Goal: Information Seeking & Learning: Learn about a topic

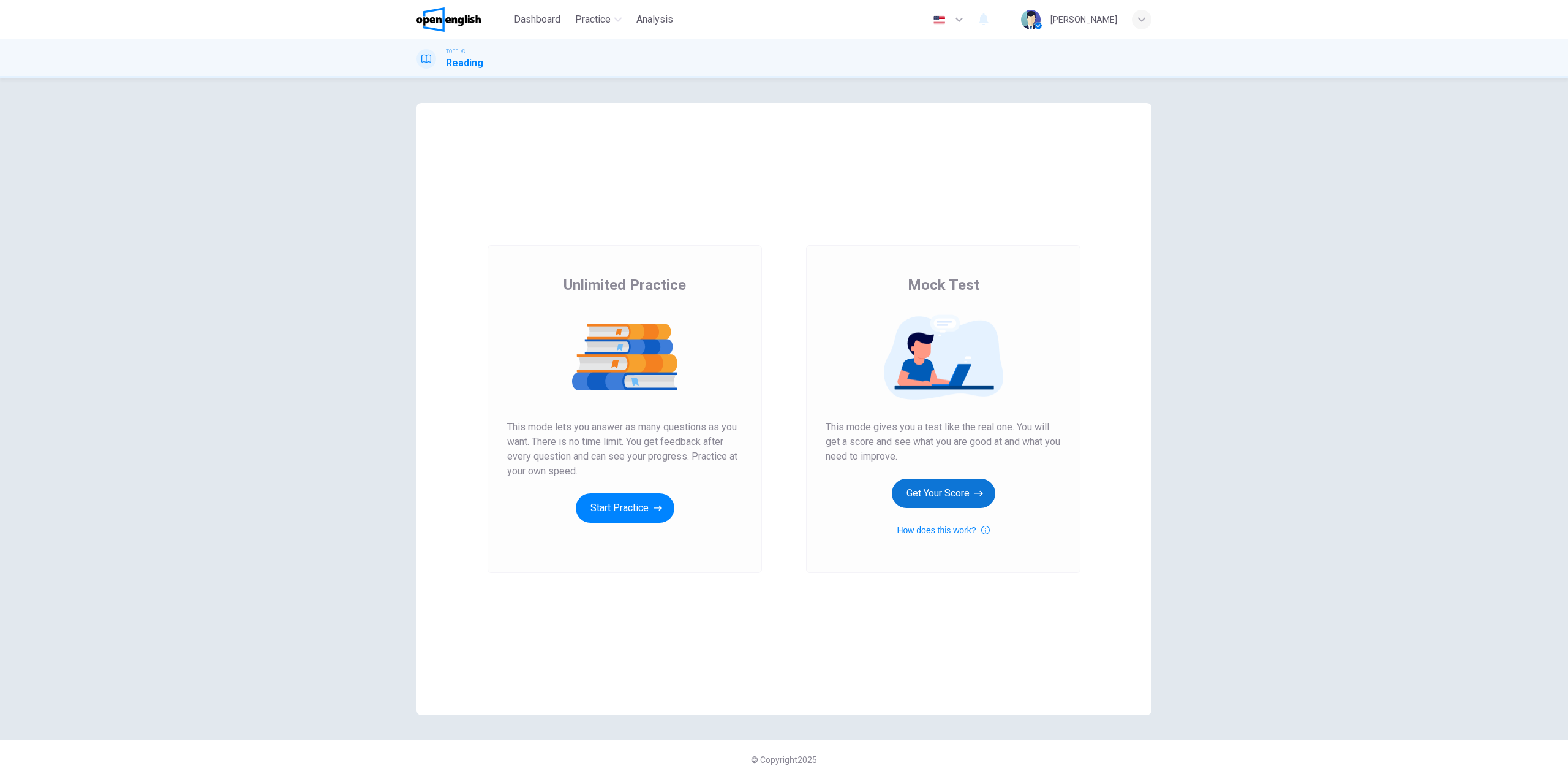
click at [941, 498] on button "Get Your Score" at bounding box center [943, 493] width 103 height 30
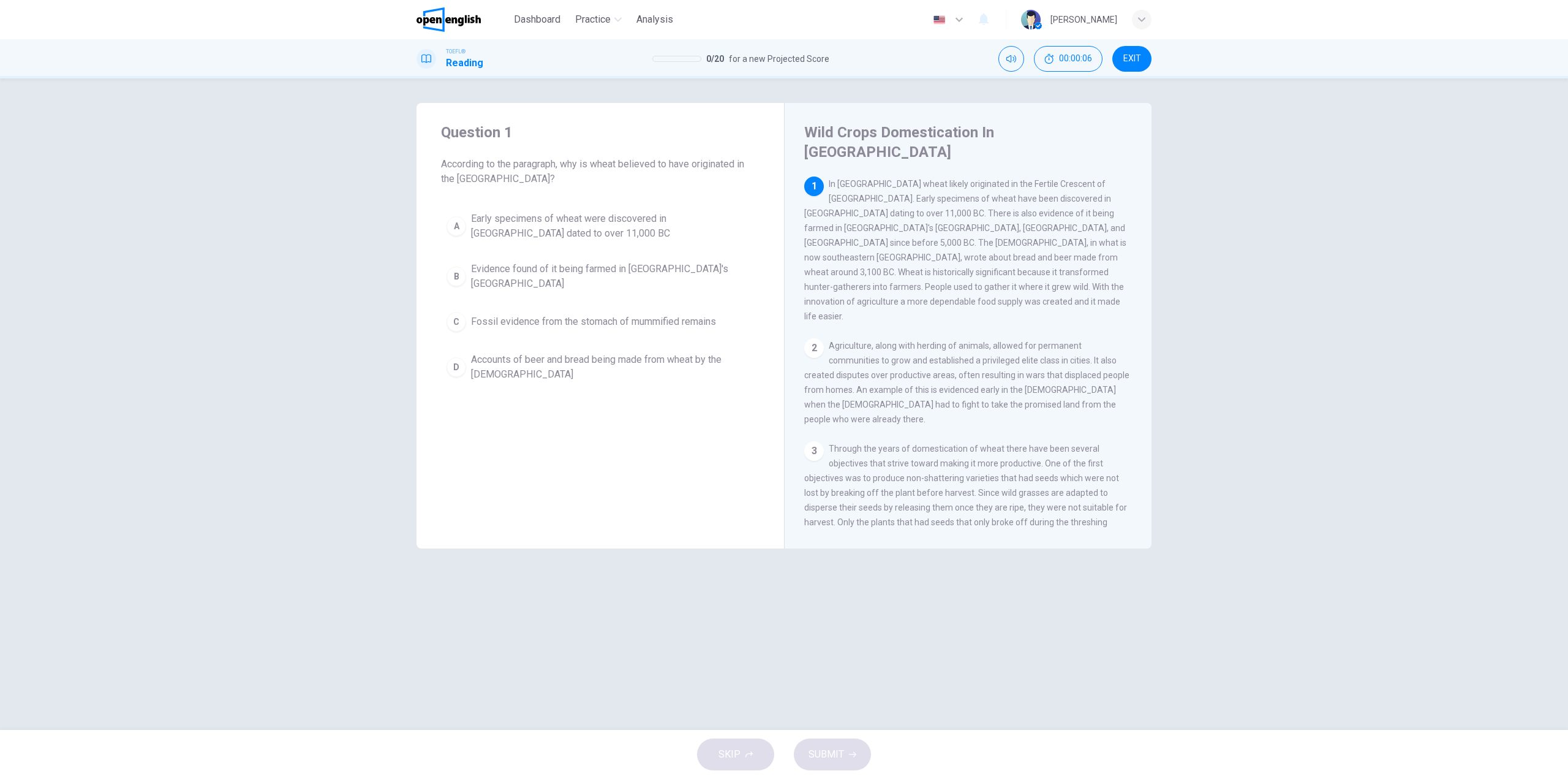
drag, startPoint x: 828, startPoint y: 163, endPoint x: 1019, endPoint y: 353, distance: 269.4
click at [1019, 353] on div "1 In [GEOGRAPHIC_DATA] wheat likely originated in the Fertile Crescent of [GEOG…" at bounding box center [976, 352] width 344 height 352
drag, startPoint x: 1113, startPoint y: 502, endPoint x: 941, endPoint y: 445, distance: 181.2
click at [948, 445] on div "3 Through the years of domestication of wheat there have been several objective…" at bounding box center [968, 507] width 328 height 132
click at [900, 525] on div "Wild Crops Domestication In [GEOGRAPHIC_DATA] 1 In [GEOGRAPHIC_DATA] wheat like…" at bounding box center [968, 325] width 368 height 445
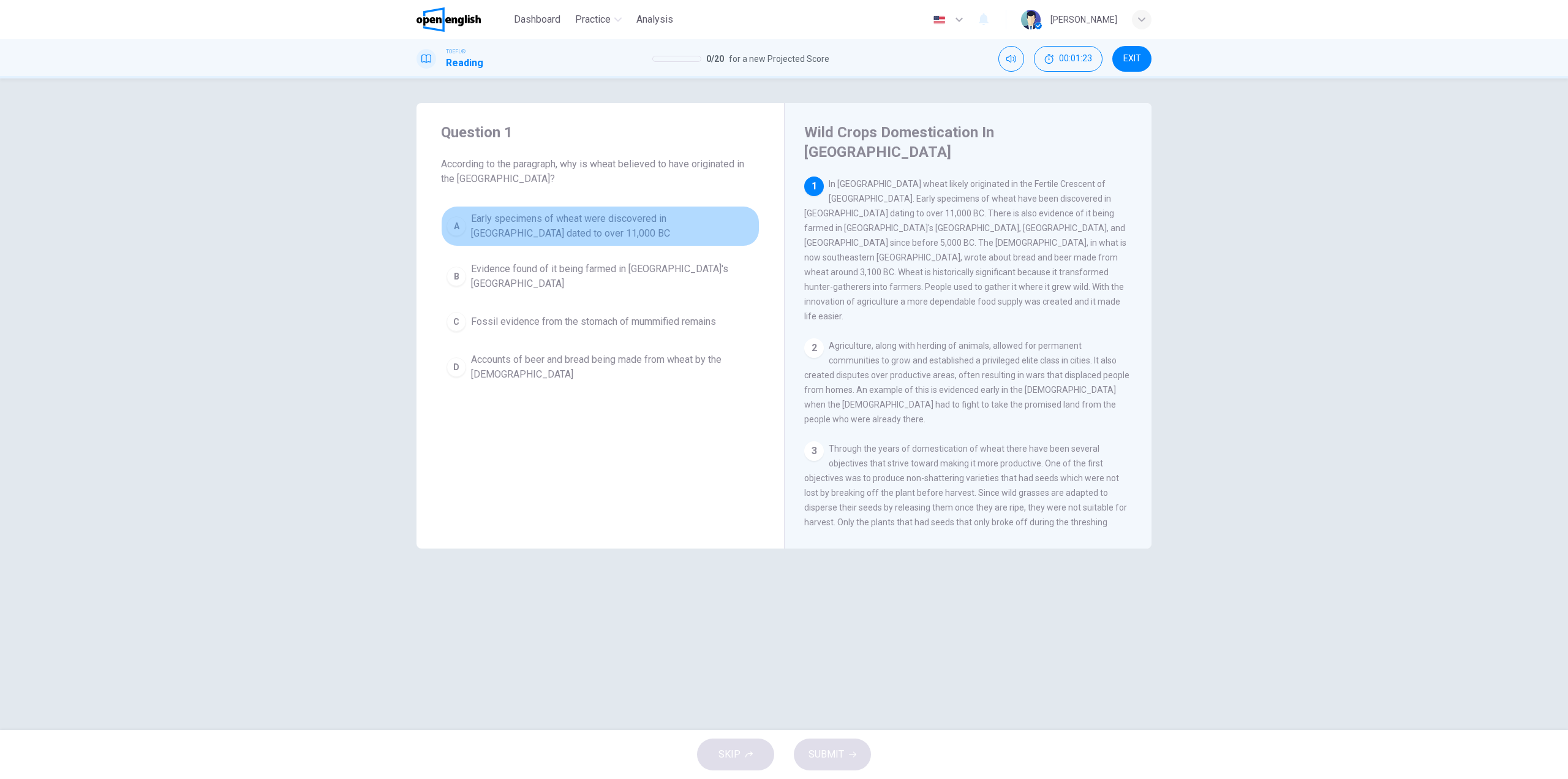
click at [458, 224] on div "A" at bounding box center [456, 226] width 20 height 20
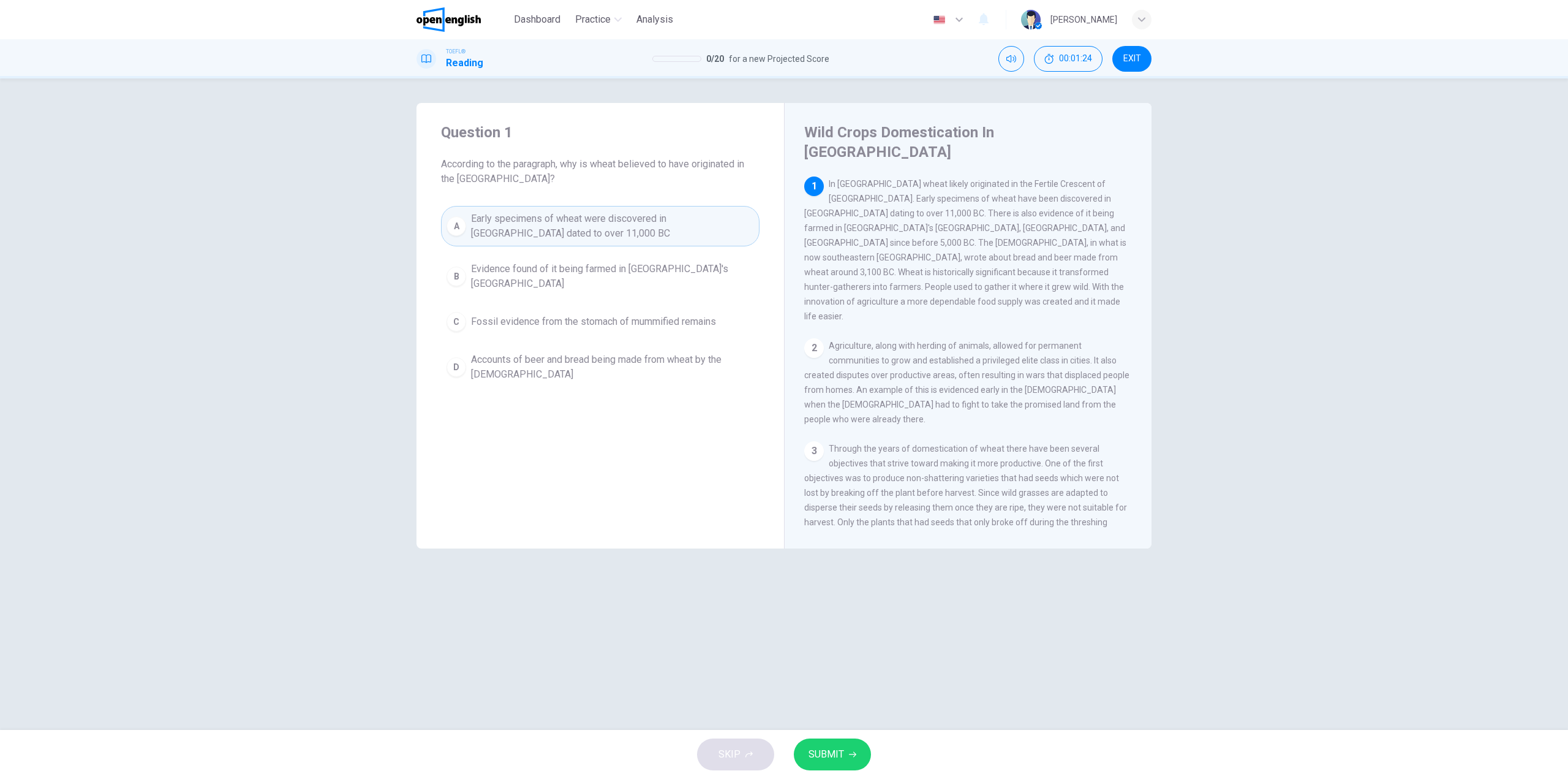
click at [821, 761] on span "SUBMIT" at bounding box center [826, 754] width 36 height 17
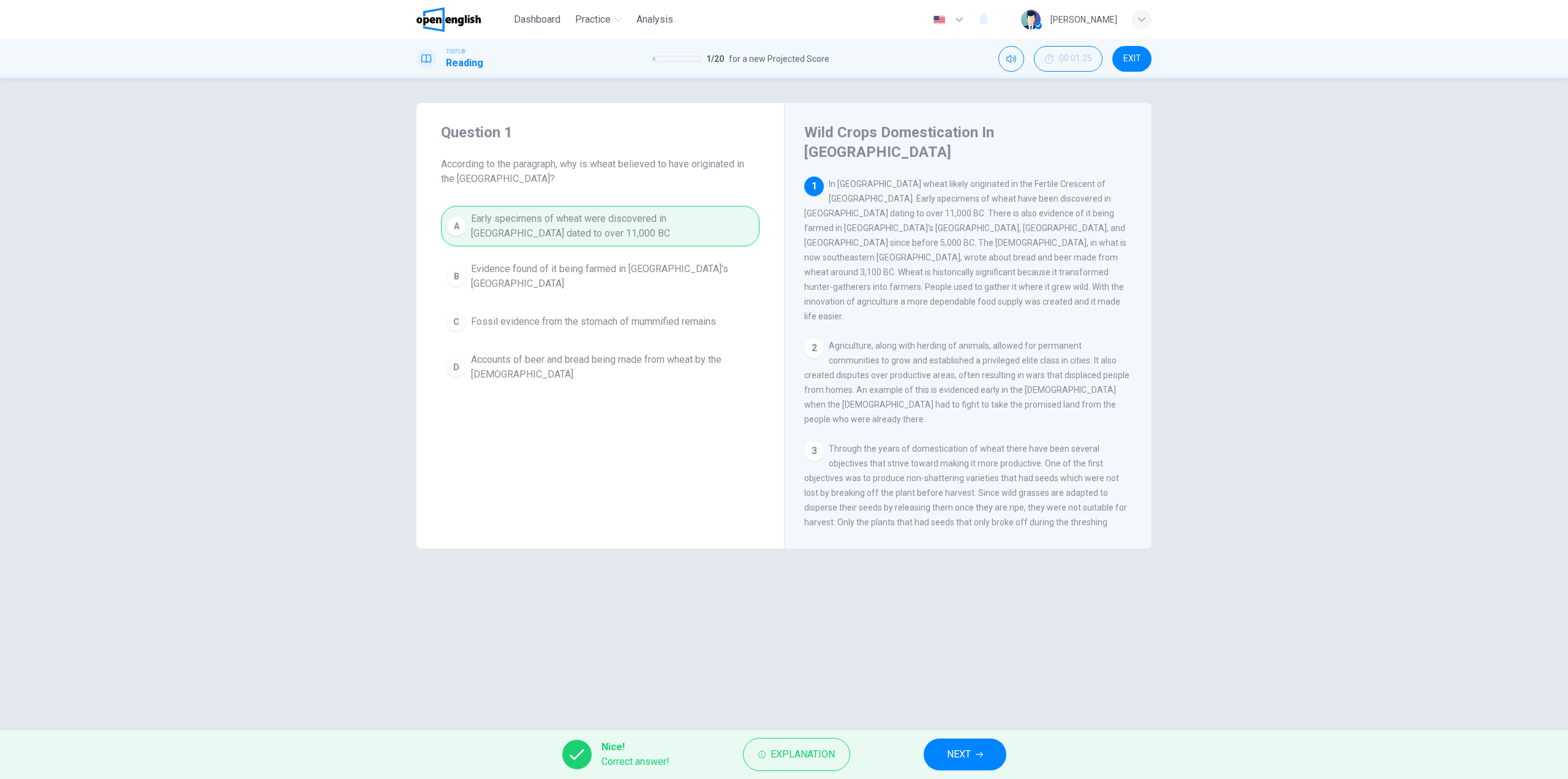
click at [1002, 747] on button "NEXT" at bounding box center [965, 754] width 83 height 32
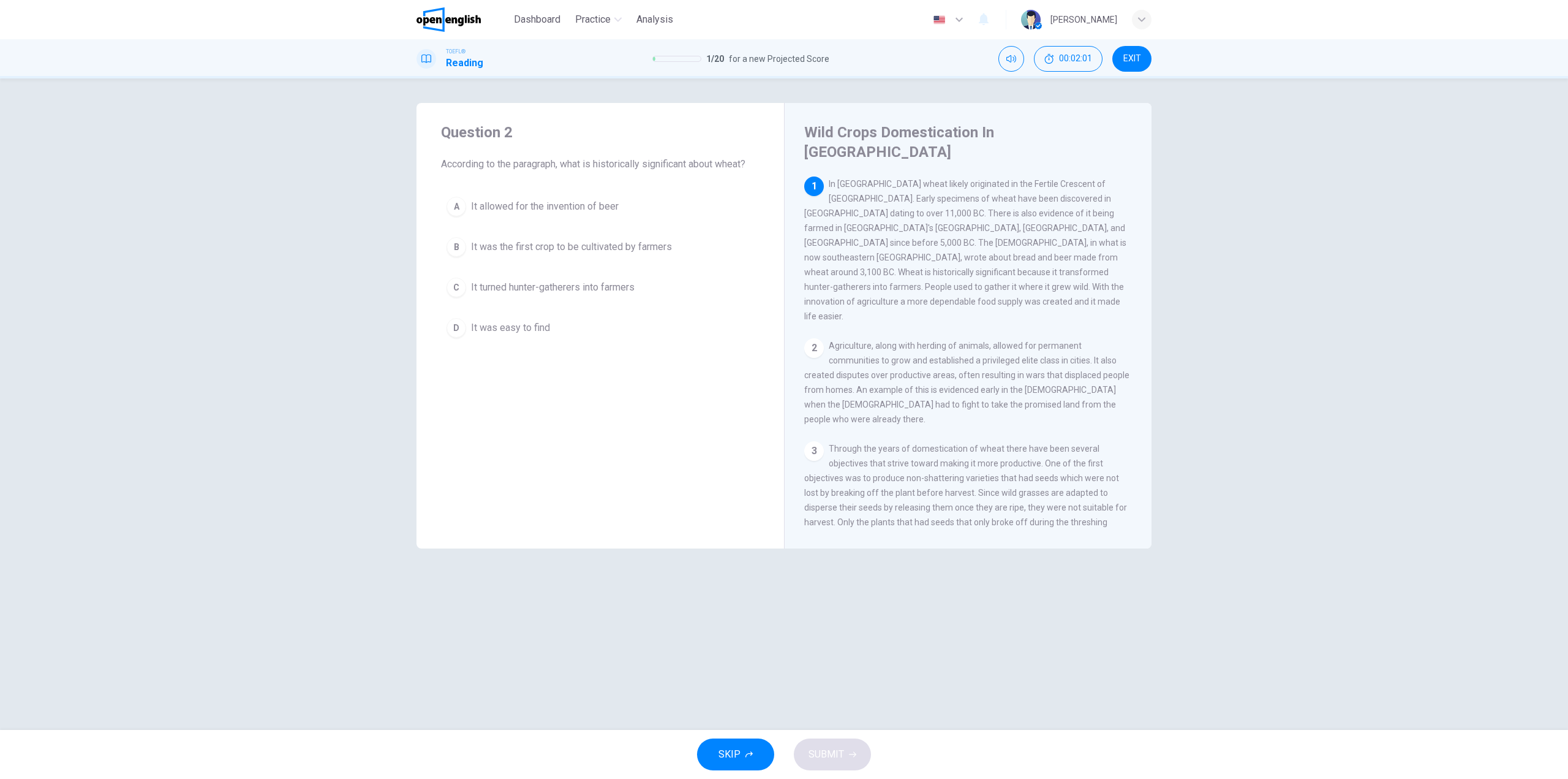
drag, startPoint x: 1140, startPoint y: 289, endPoint x: 1150, endPoint y: 308, distance: 21.5
click at [1150, 308] on div "Wild Crops Domestication In [GEOGRAPHIC_DATA] 1 In [GEOGRAPHIC_DATA] wheat like…" at bounding box center [968, 325] width 368 height 445
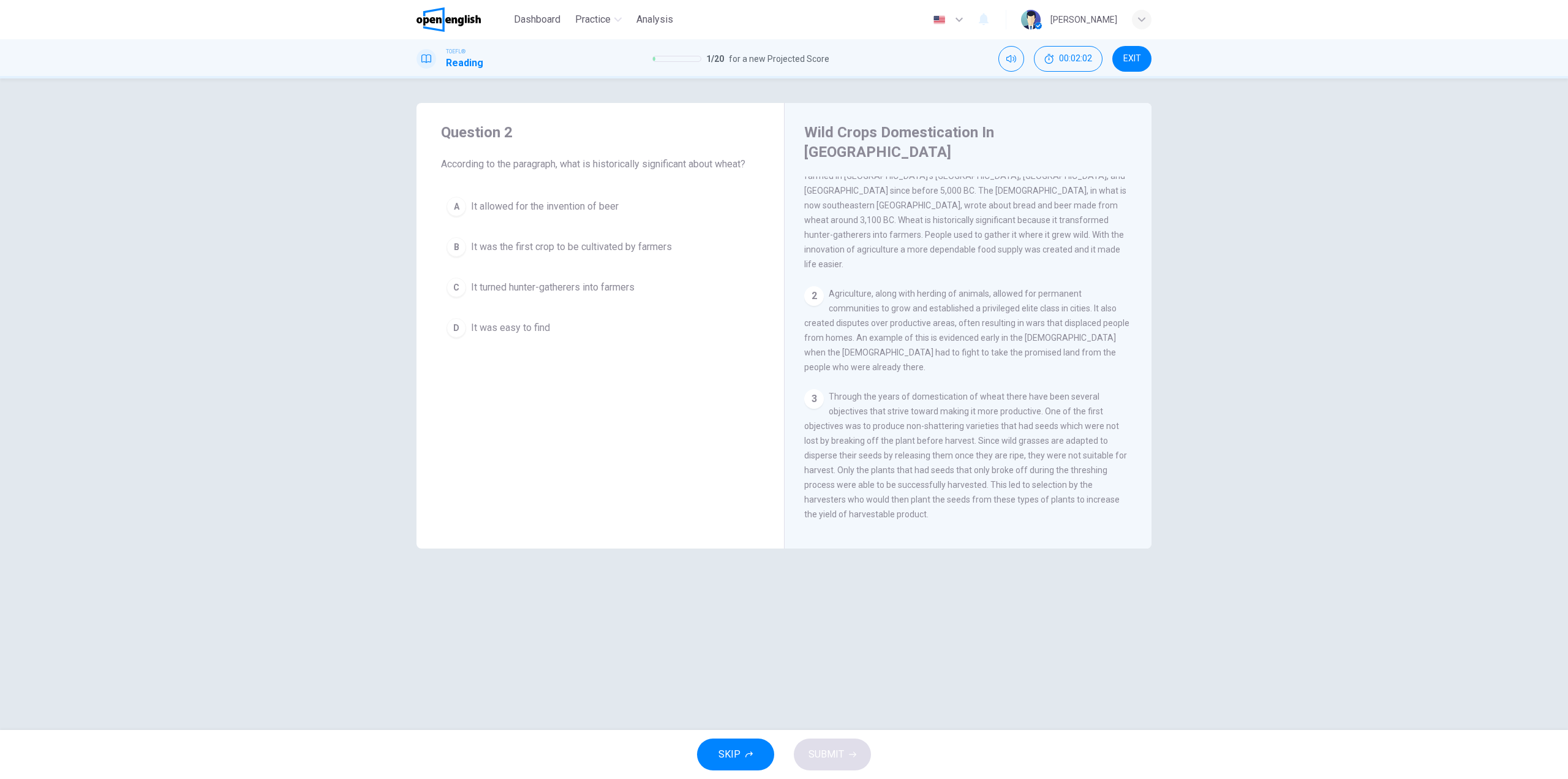
scroll to position [53, 0]
click at [455, 252] on div "B" at bounding box center [456, 247] width 20 height 20
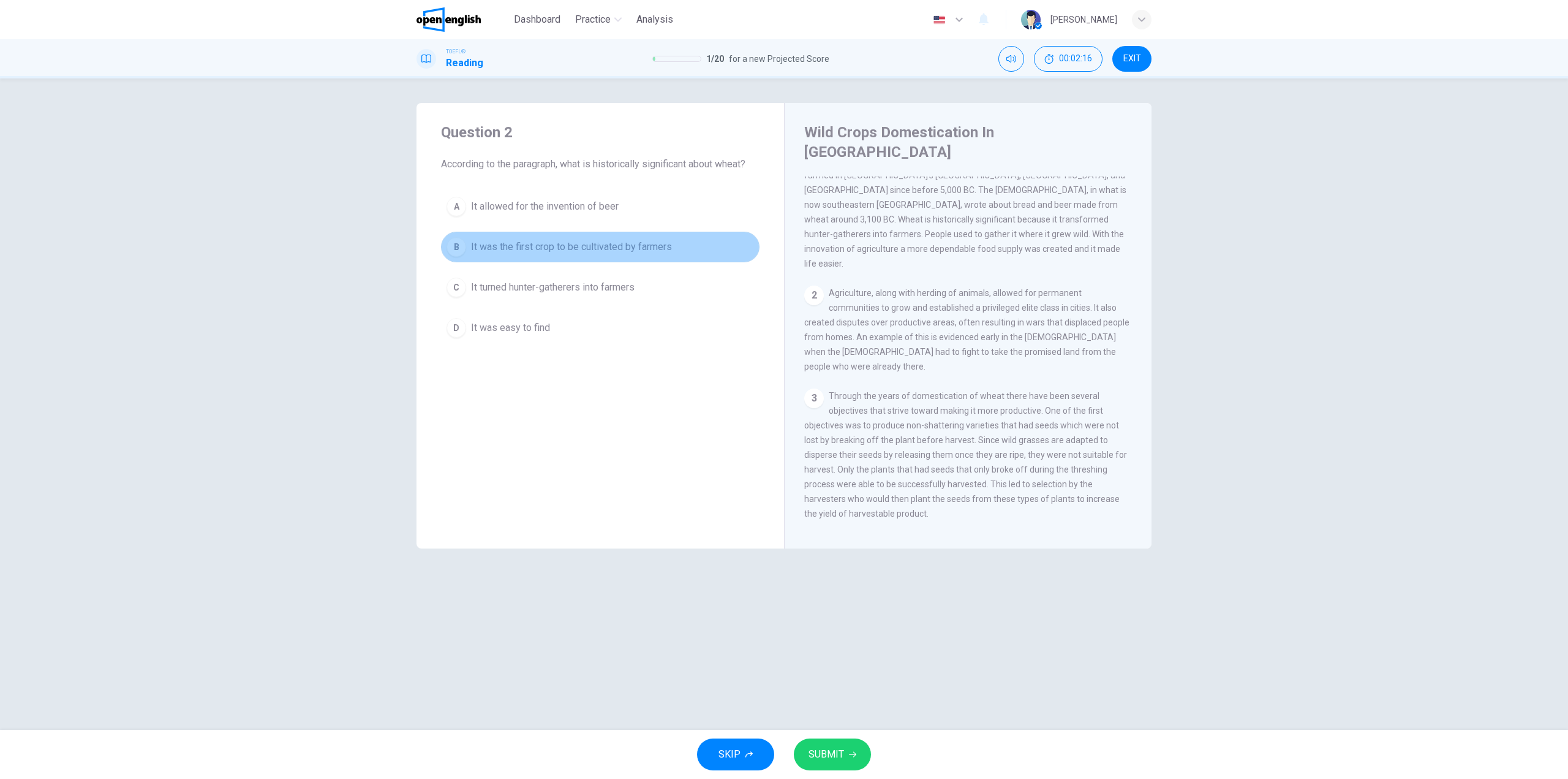
drag, startPoint x: 462, startPoint y: 245, endPoint x: 441, endPoint y: 254, distance: 22.8
click at [453, 252] on div "B" at bounding box center [456, 247] width 20 height 20
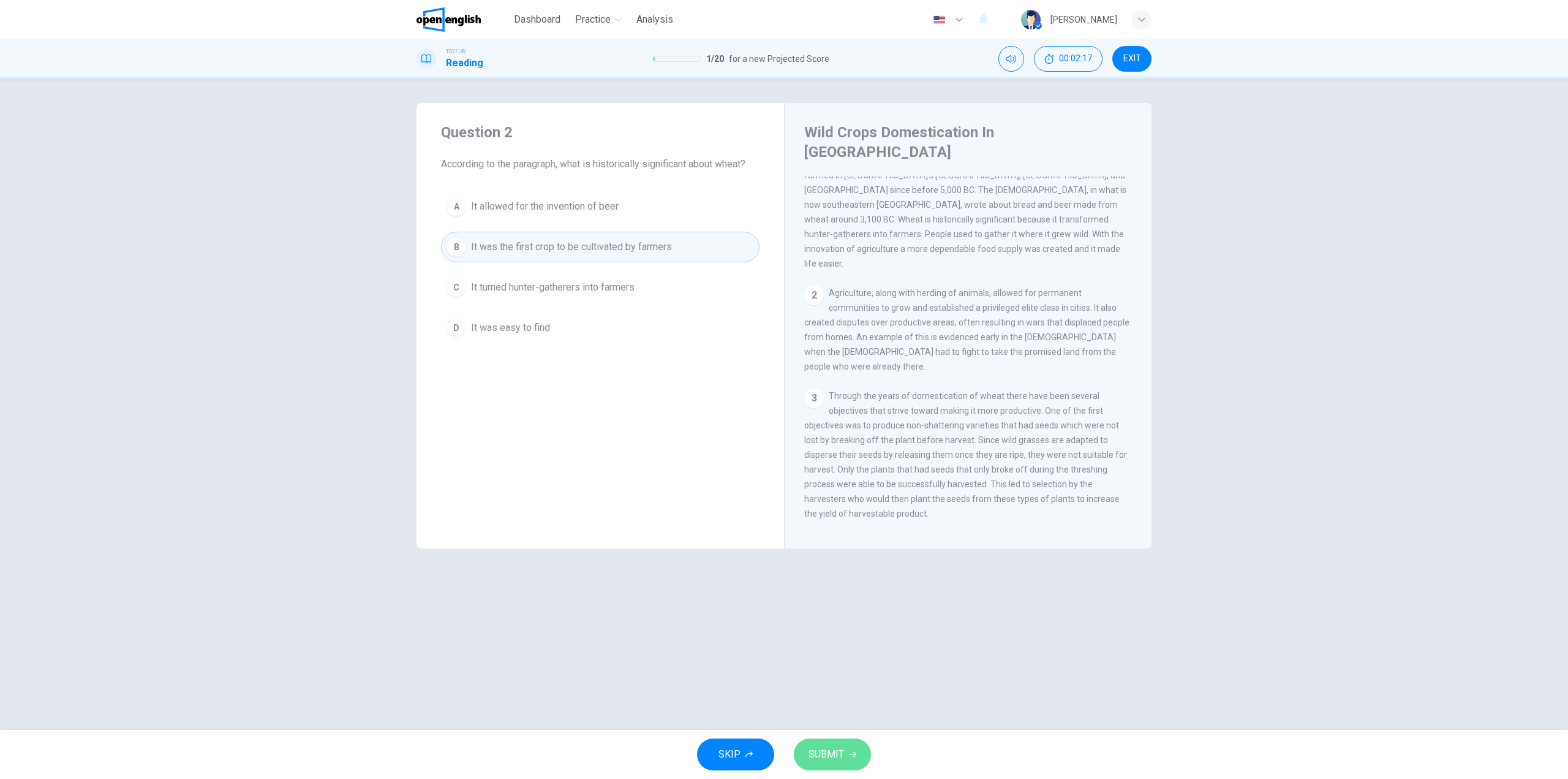
click at [849, 752] on button "SUBMIT" at bounding box center [832, 754] width 77 height 32
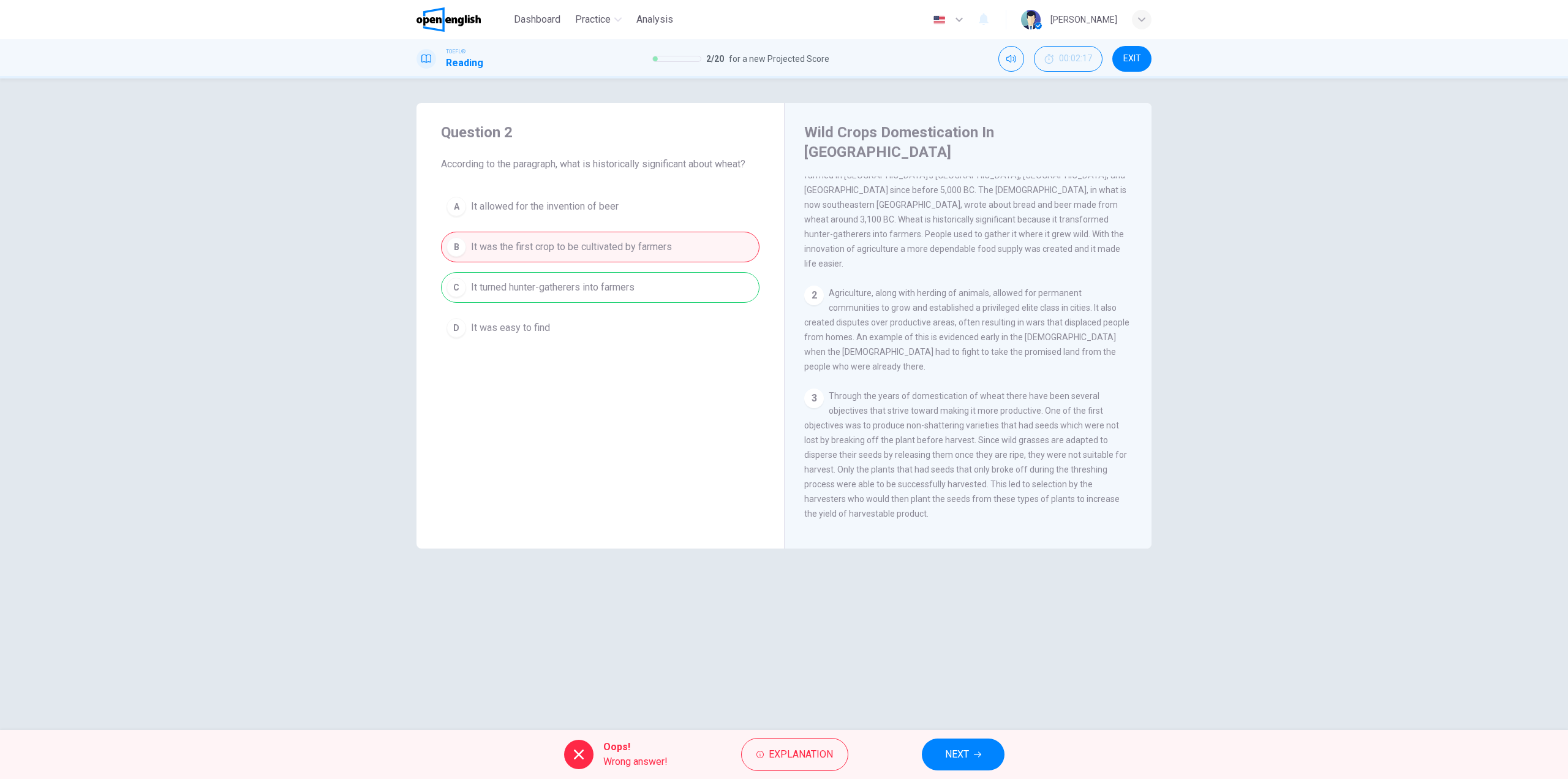
click at [576, 284] on div "A It allowed for the invention of beer B It was the first crop to be cultivated…" at bounding box center [600, 267] width 318 height 152
click at [776, 752] on span "Explanation" at bounding box center [801, 754] width 64 height 17
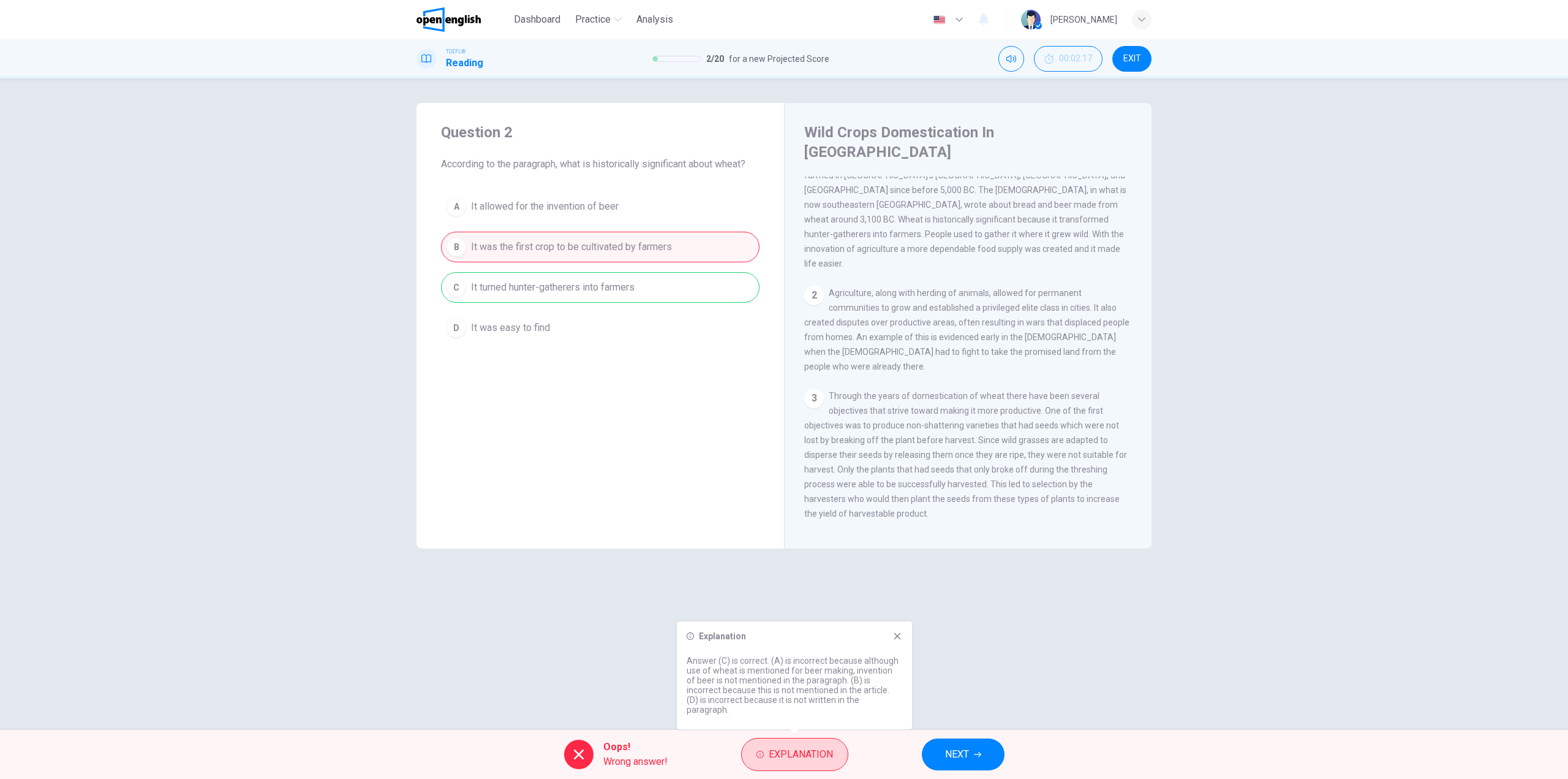
click at [776, 752] on span "Explanation" at bounding box center [801, 754] width 64 height 17
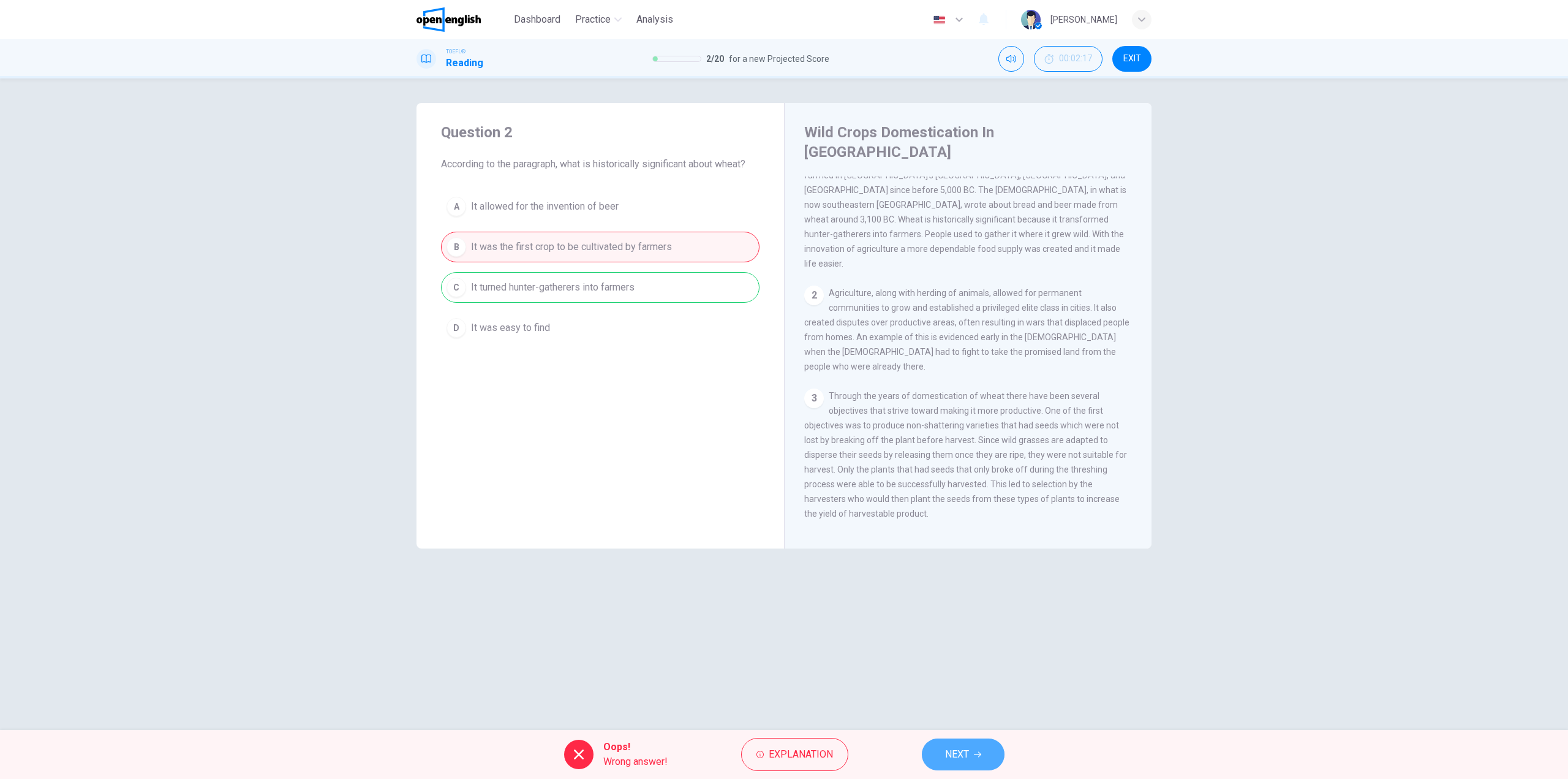
click at [971, 762] on button "NEXT" at bounding box center [963, 754] width 83 height 32
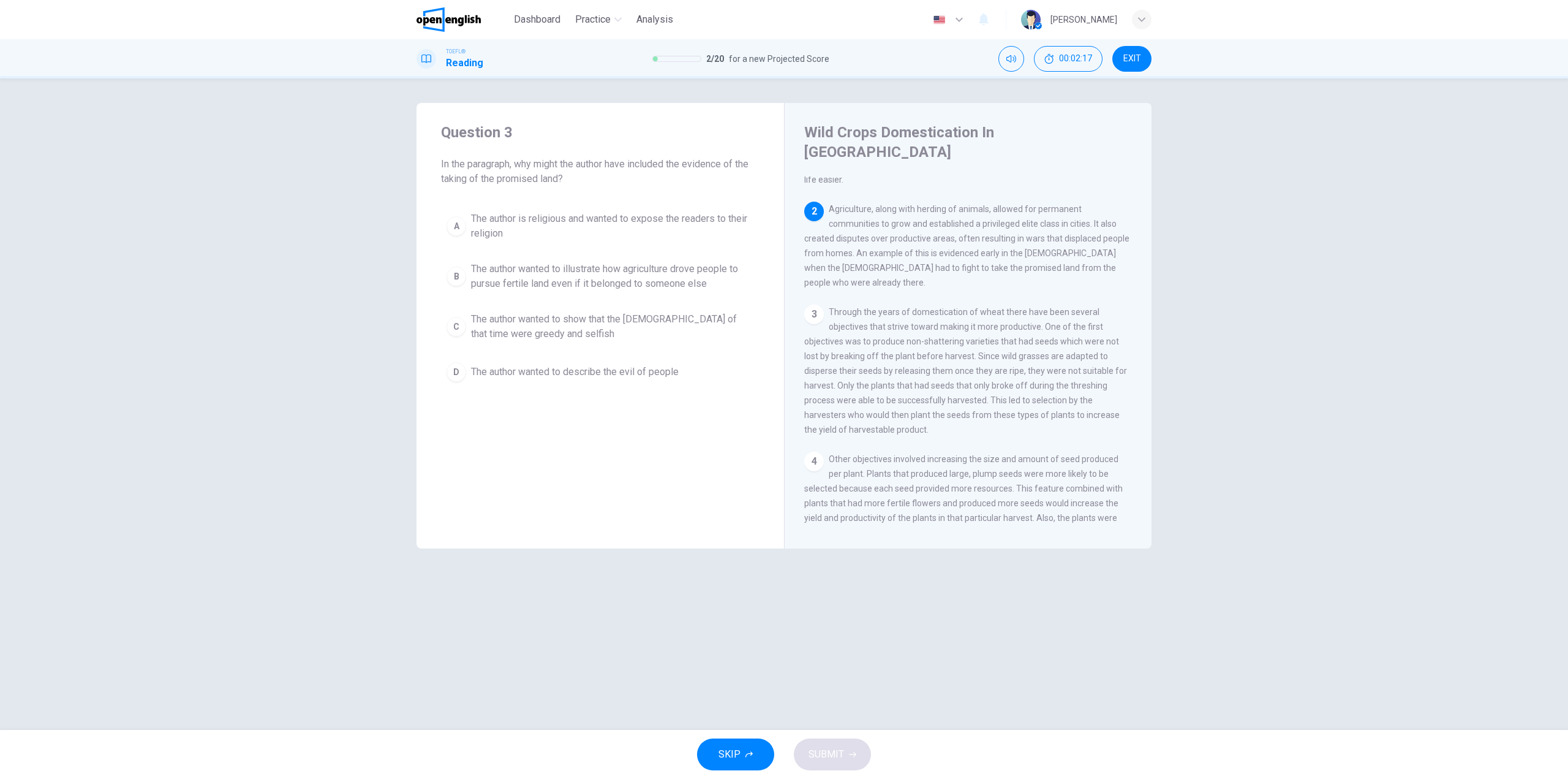
scroll to position [138, 0]
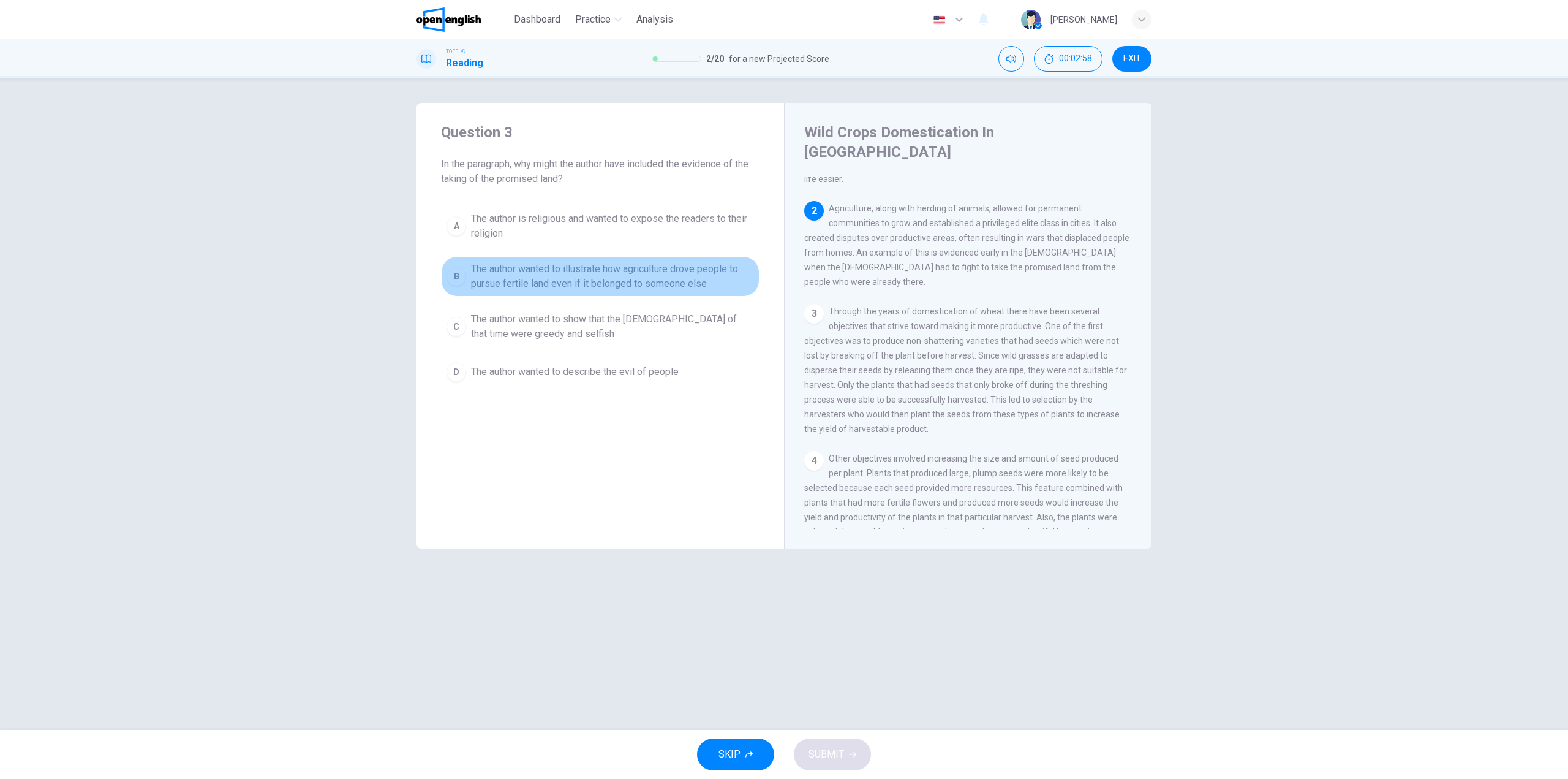
click at [529, 279] on span "The author wanted to illustrate how agriculture drove people to pursue fertile …" at bounding box center [612, 276] width 283 height 30
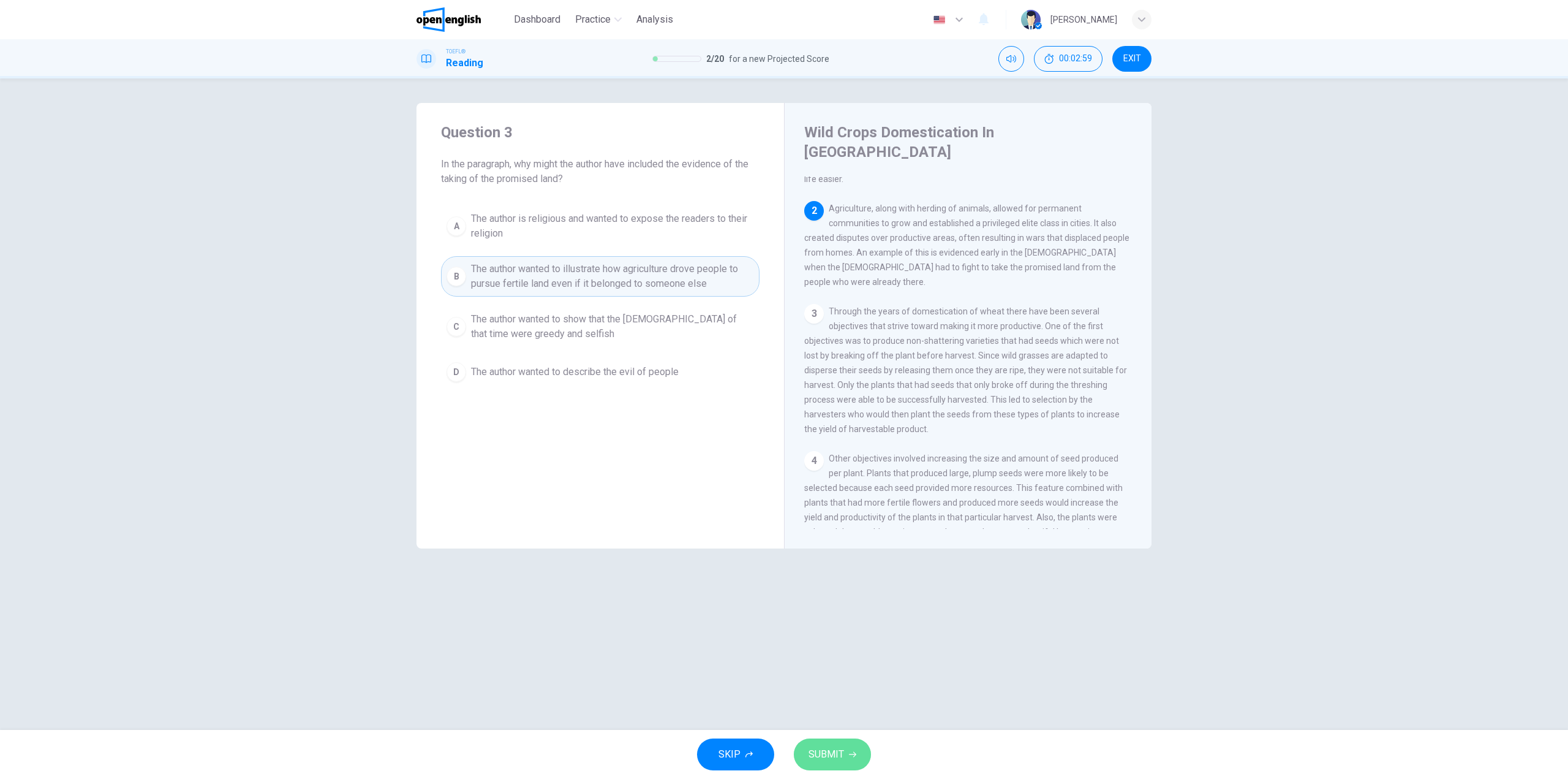
click at [830, 753] on span "SUBMIT" at bounding box center [826, 754] width 36 height 17
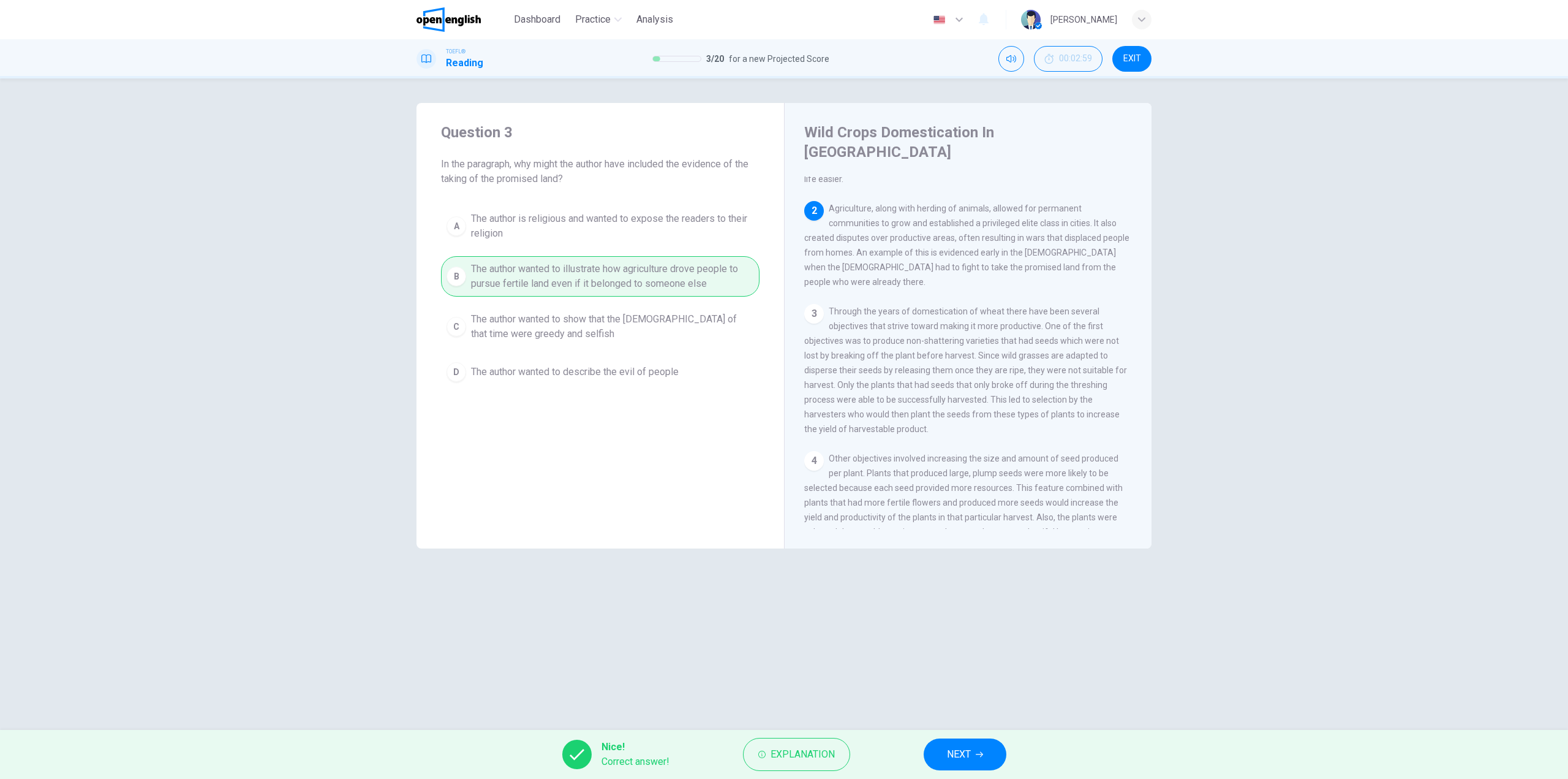
click at [963, 749] on span "NEXT" at bounding box center [959, 754] width 24 height 17
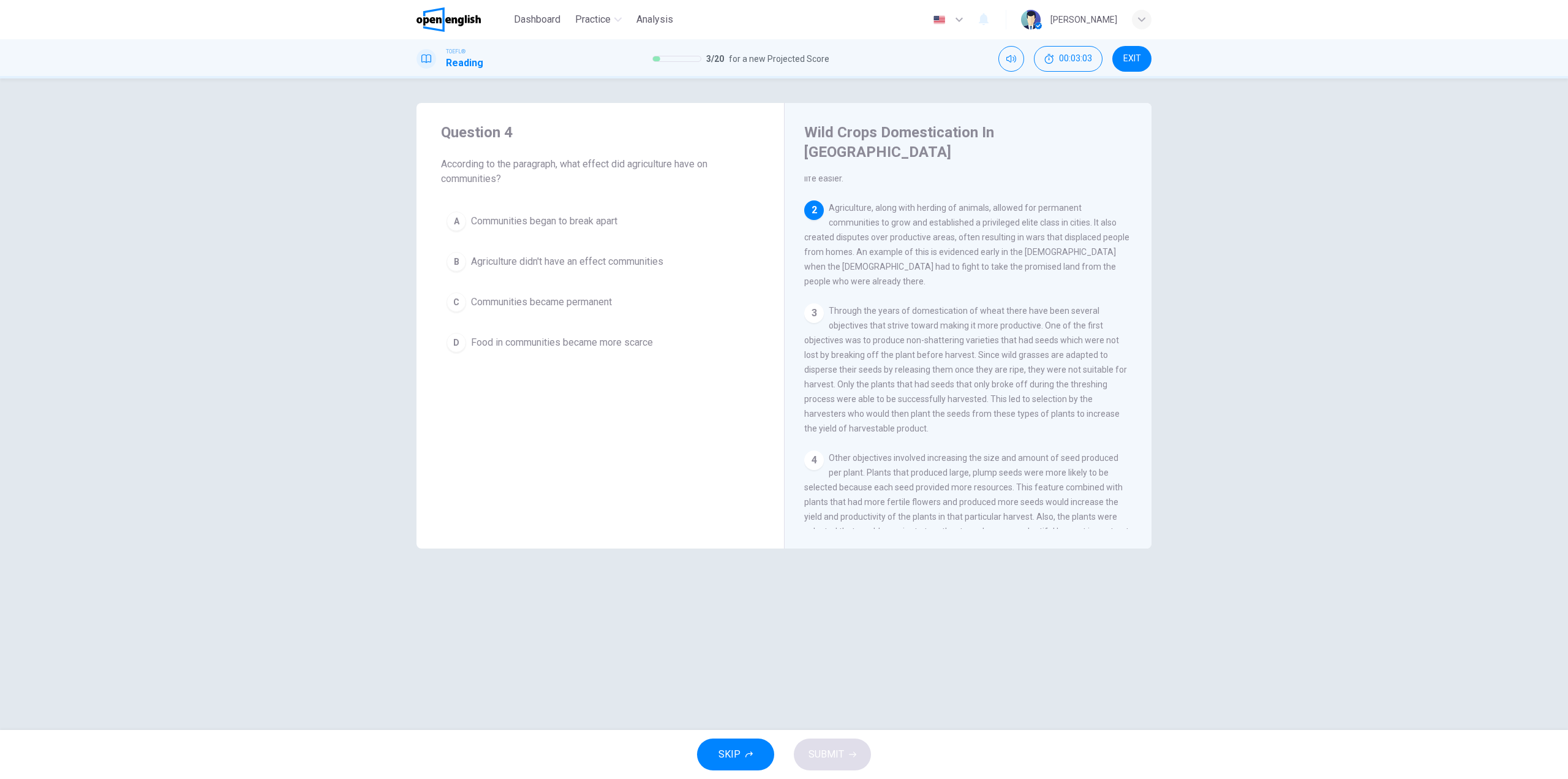
scroll to position [204, 0]
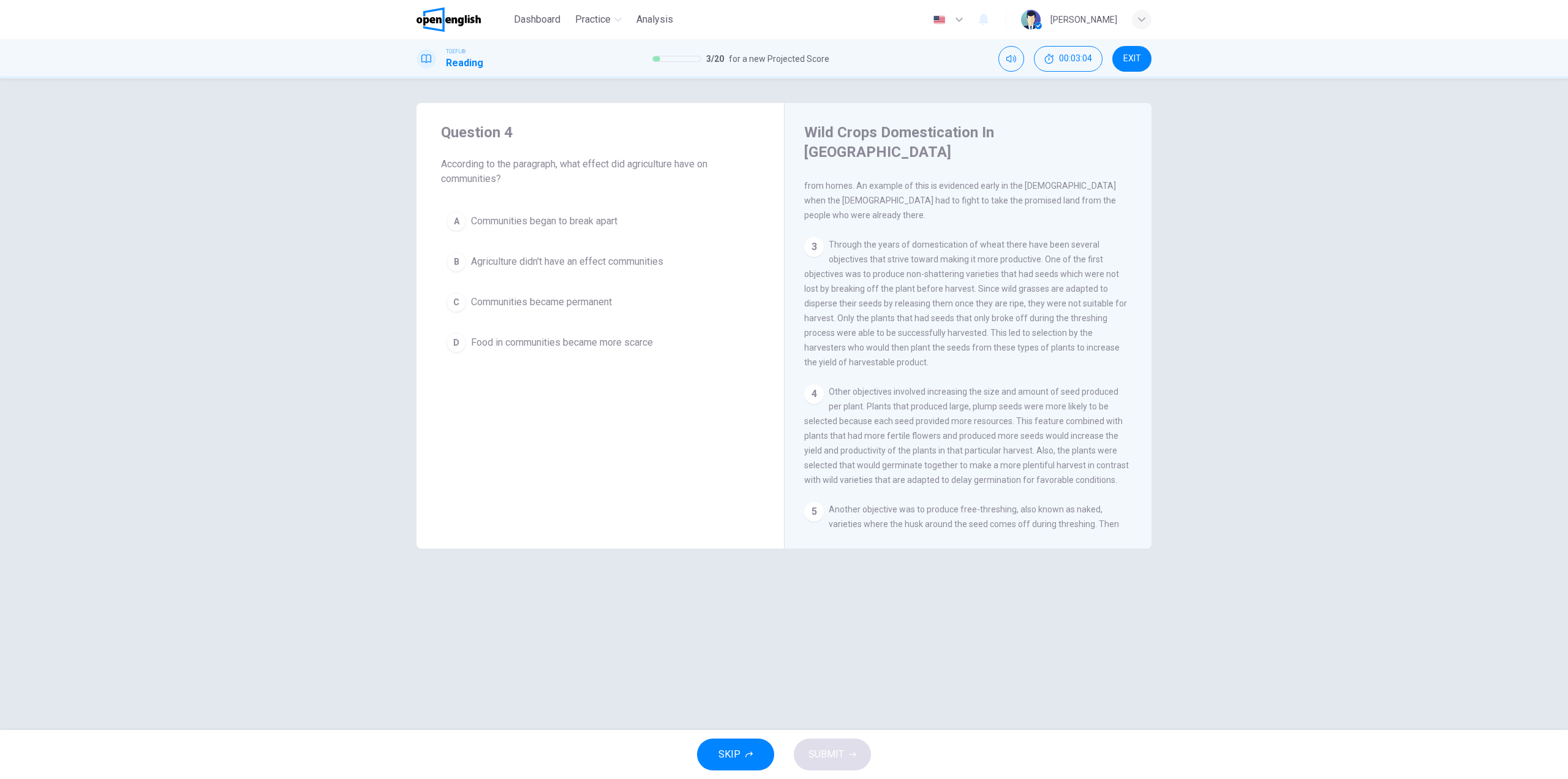
click at [818, 237] on div "3" at bounding box center [814, 247] width 20 height 20
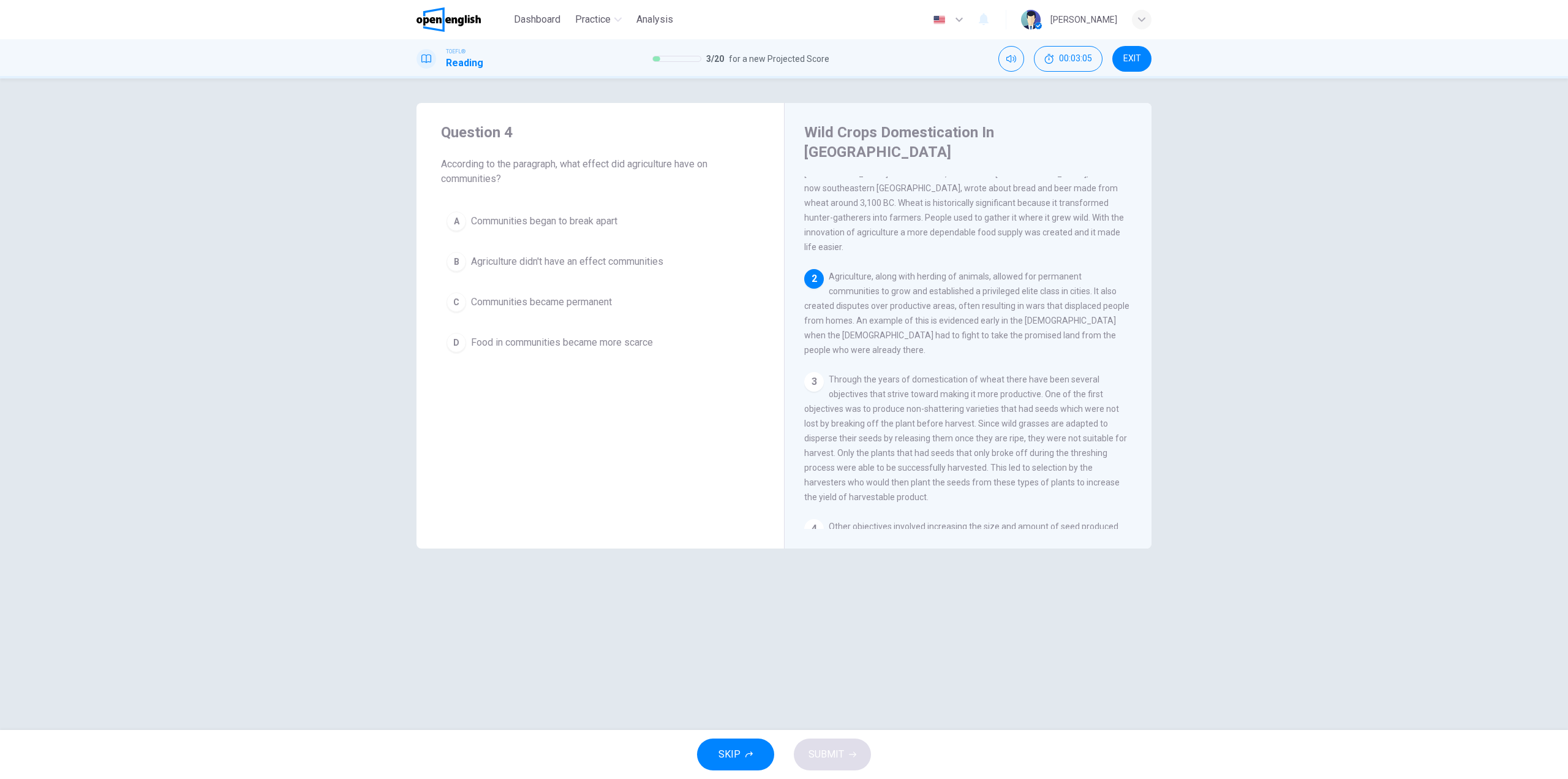
scroll to position [0, 0]
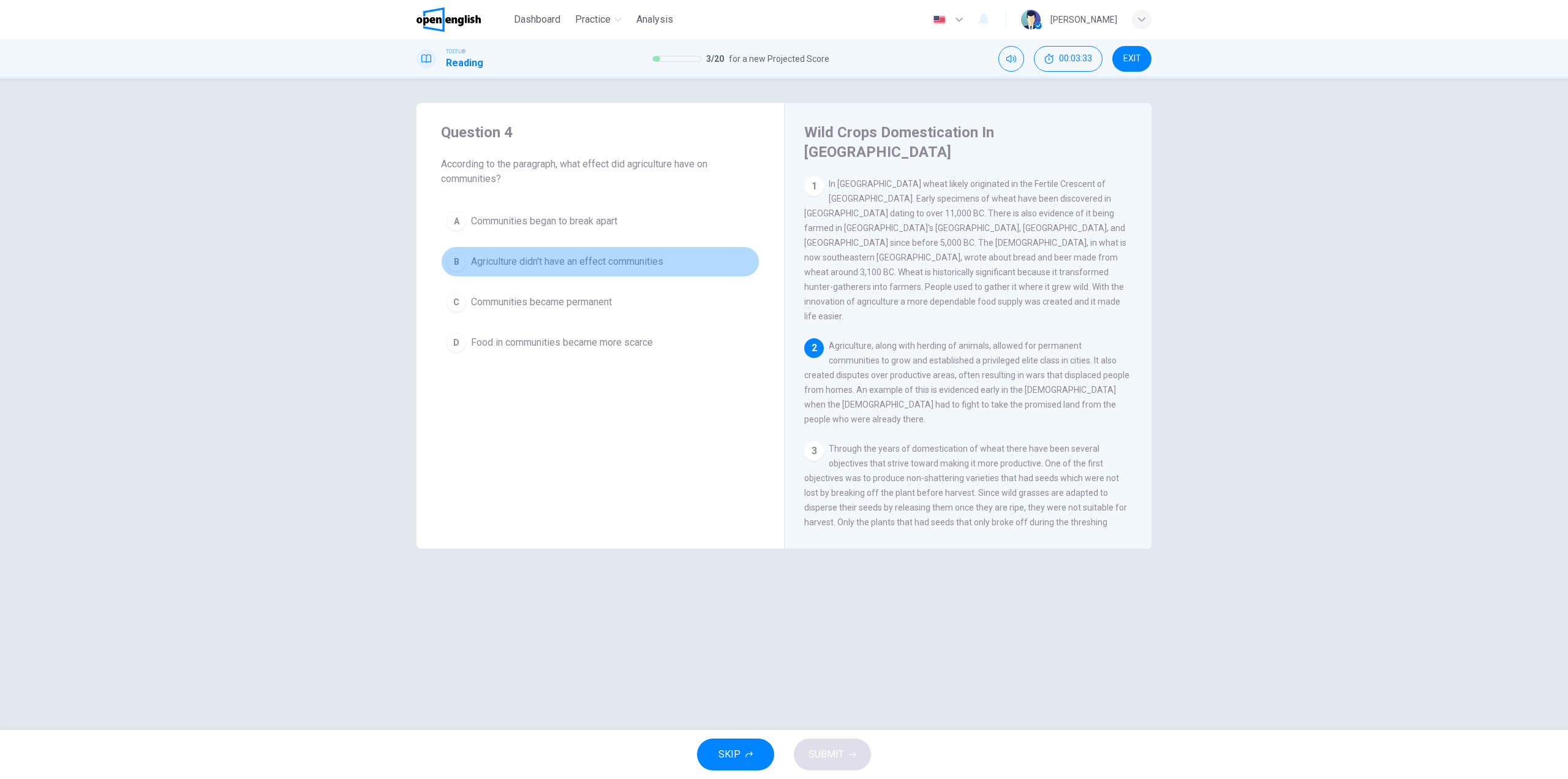
click at [568, 266] on span "Agriculture didn't have an effect communities" at bounding box center [567, 261] width 192 height 14
click at [818, 756] on span "SUBMIT" at bounding box center [826, 754] width 36 height 17
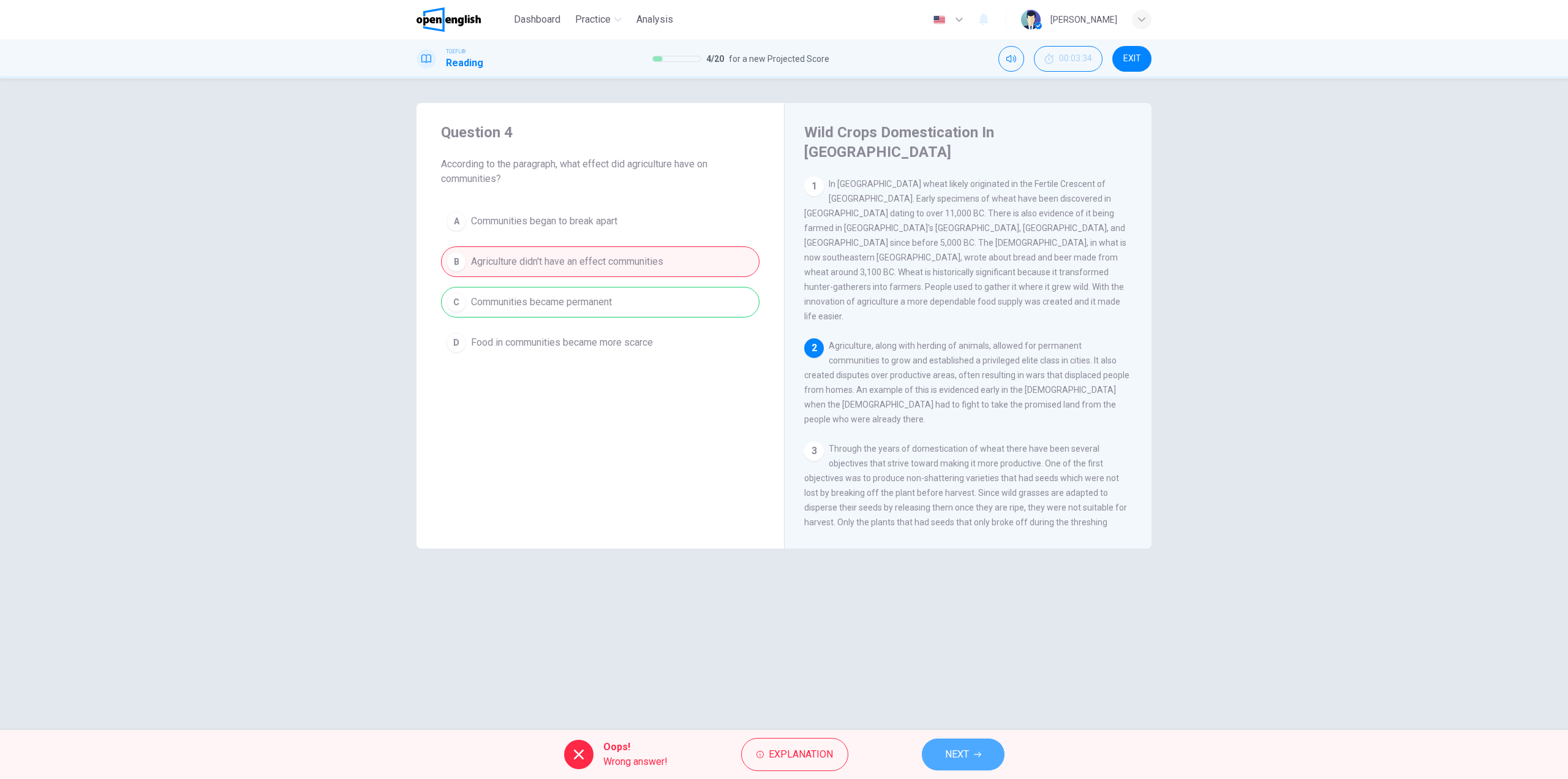
click at [946, 745] on span "NEXT" at bounding box center [957, 754] width 24 height 17
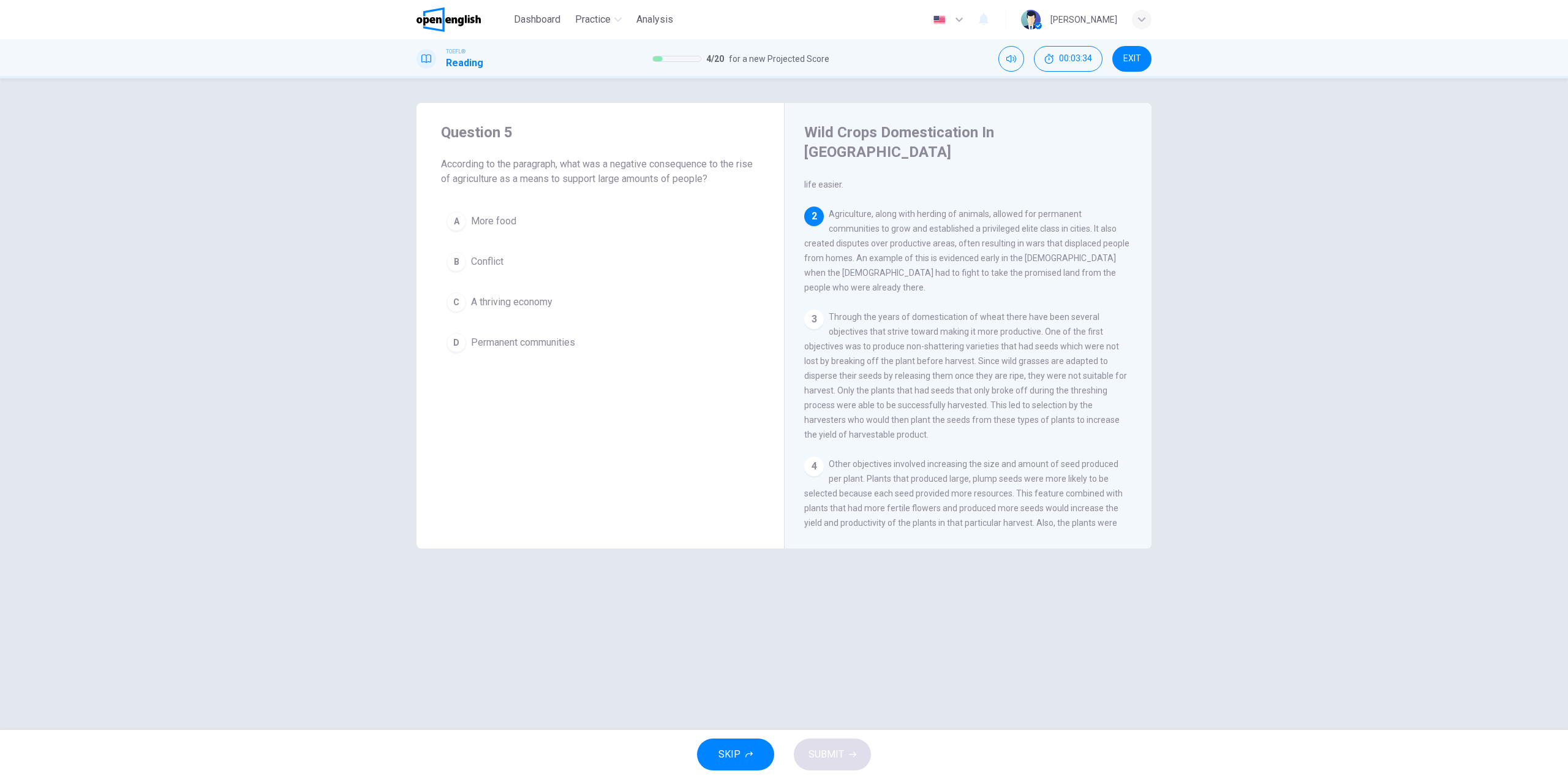
scroll to position [138, 0]
drag, startPoint x: 731, startPoint y: 178, endPoint x: 477, endPoint y: 183, distance: 254.0
click at [529, 166] on span "According to the paragraph, what was a negative consequence to the rise of agri…" at bounding box center [600, 171] width 318 height 30
drag, startPoint x: 474, startPoint y: 184, endPoint x: 539, endPoint y: 183, distance: 65.0
click at [530, 184] on span "According to the paragraph, what was a negative consequence to the rise of agri…" at bounding box center [600, 171] width 318 height 30
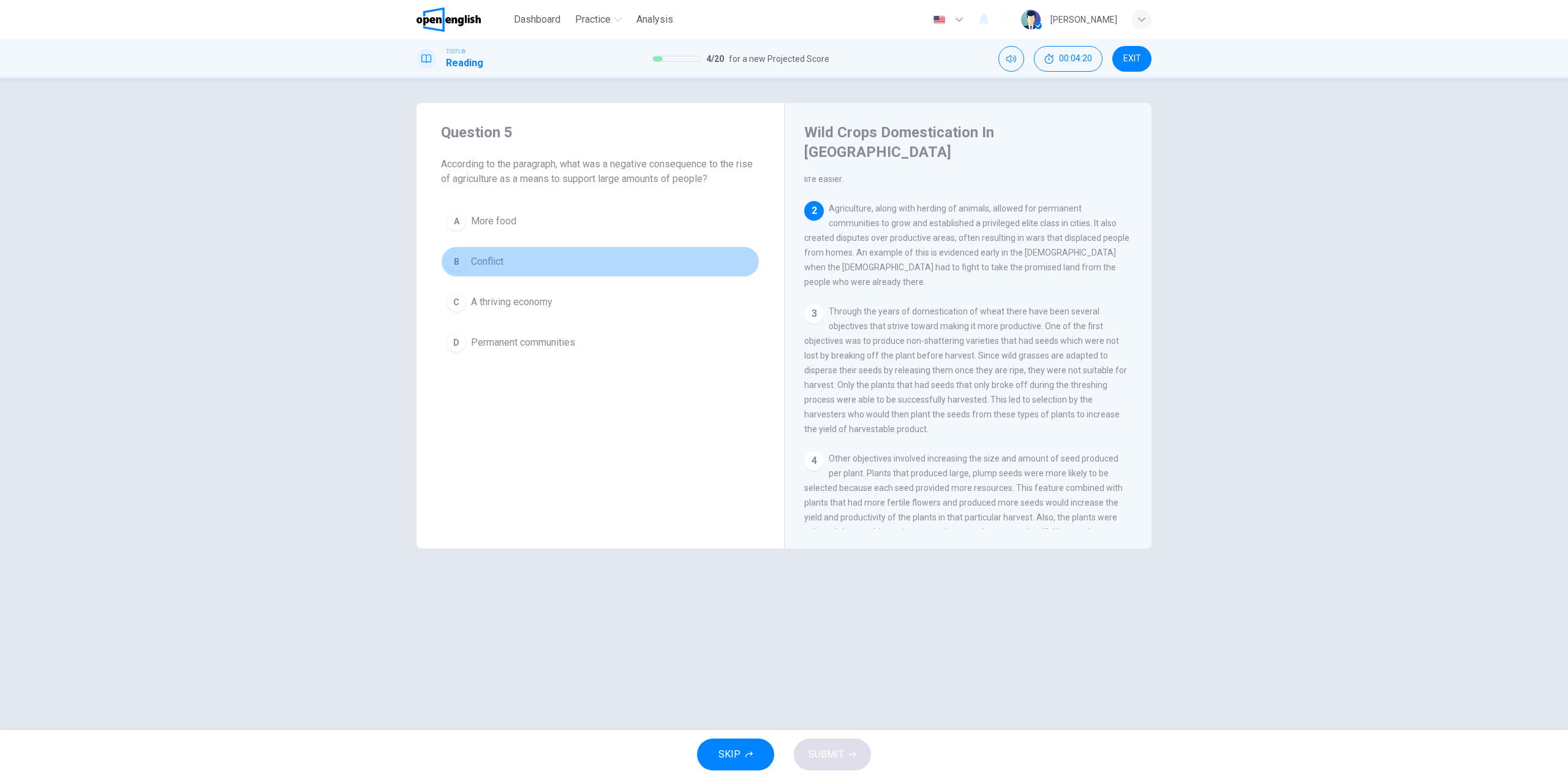
click at [493, 257] on span "Conflict" at bounding box center [487, 261] width 32 height 14
click at [835, 755] on span "SUBMIT" at bounding box center [826, 754] width 36 height 17
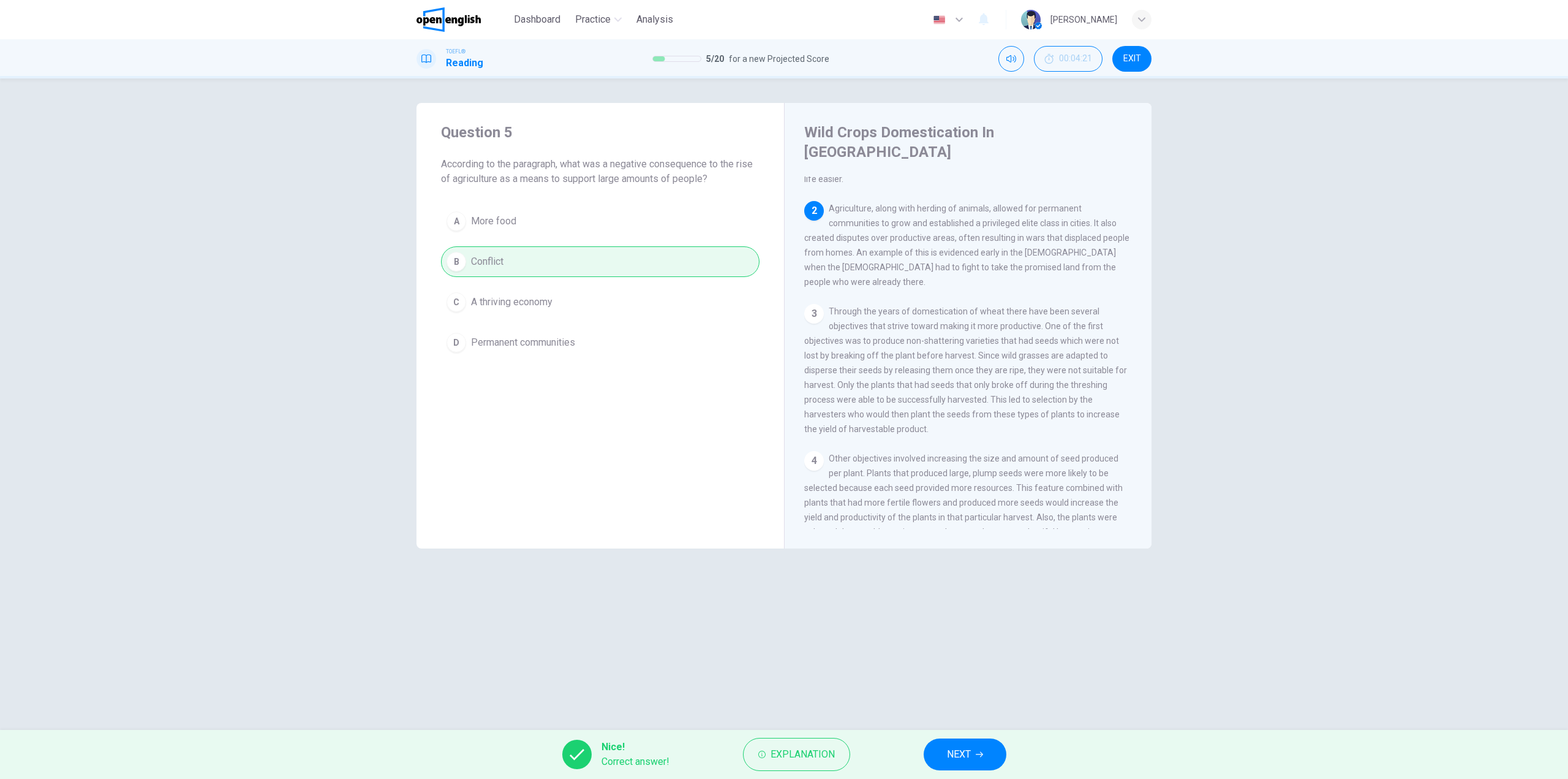
click at [948, 744] on button "NEXT" at bounding box center [965, 754] width 83 height 32
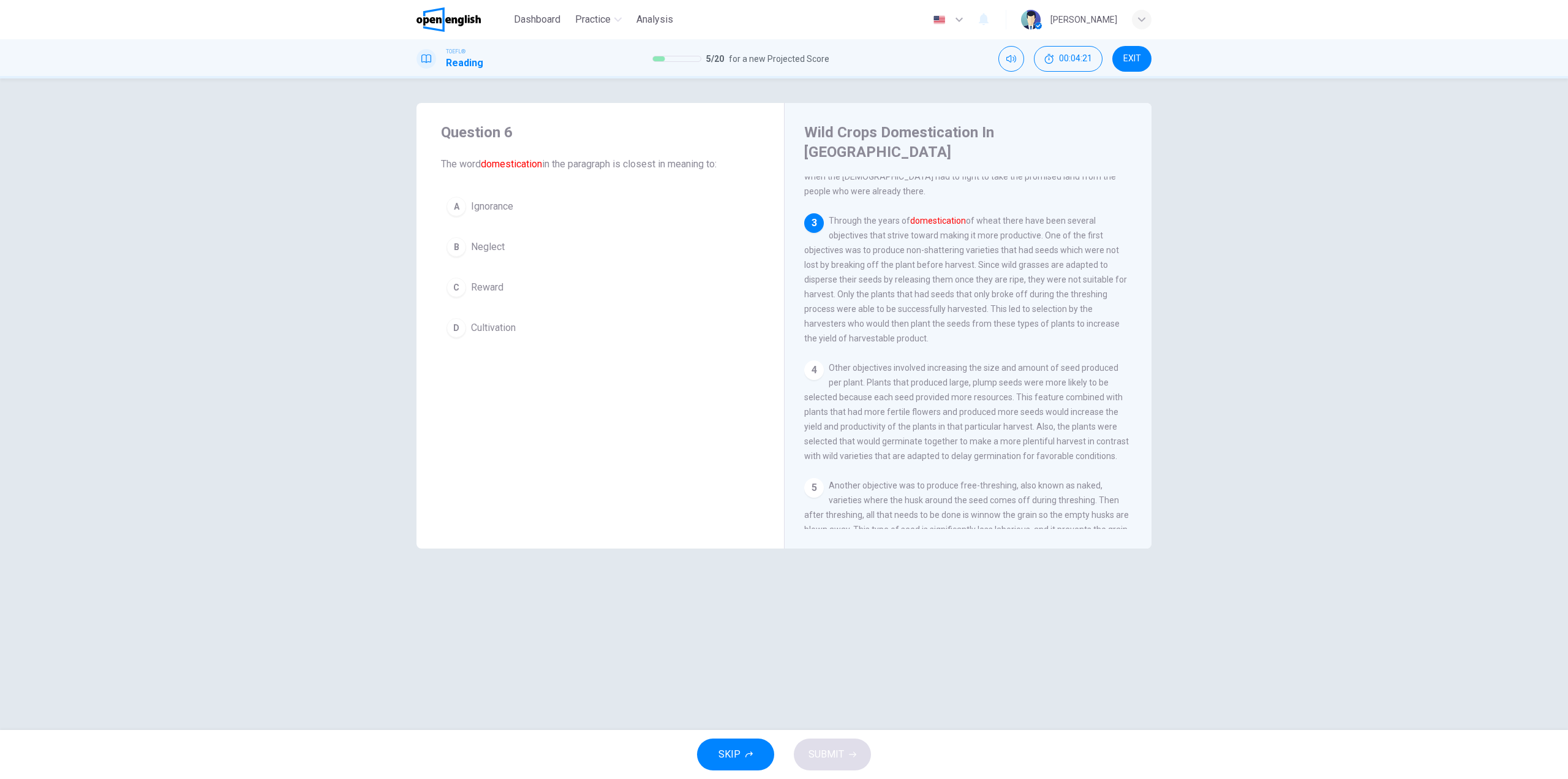
scroll to position [228, 0]
drag, startPoint x: 495, startPoint y: 328, endPoint x: 512, endPoint y: 349, distance: 27.0
click at [495, 330] on span "Cultivation" at bounding box center [493, 328] width 45 height 14
click at [837, 764] on button "SUBMIT" at bounding box center [832, 754] width 77 height 32
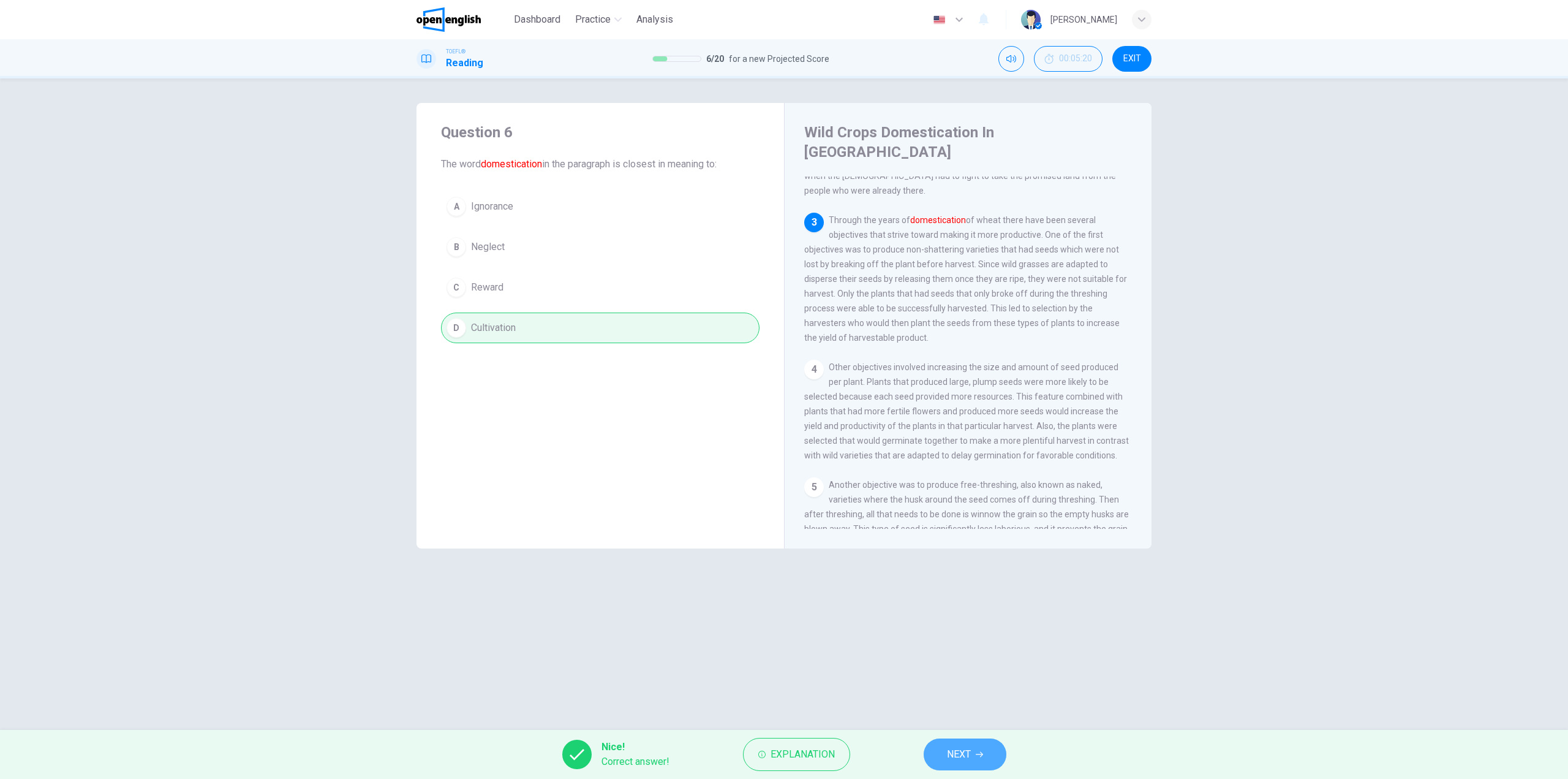
click at [940, 754] on button "NEXT" at bounding box center [965, 754] width 83 height 32
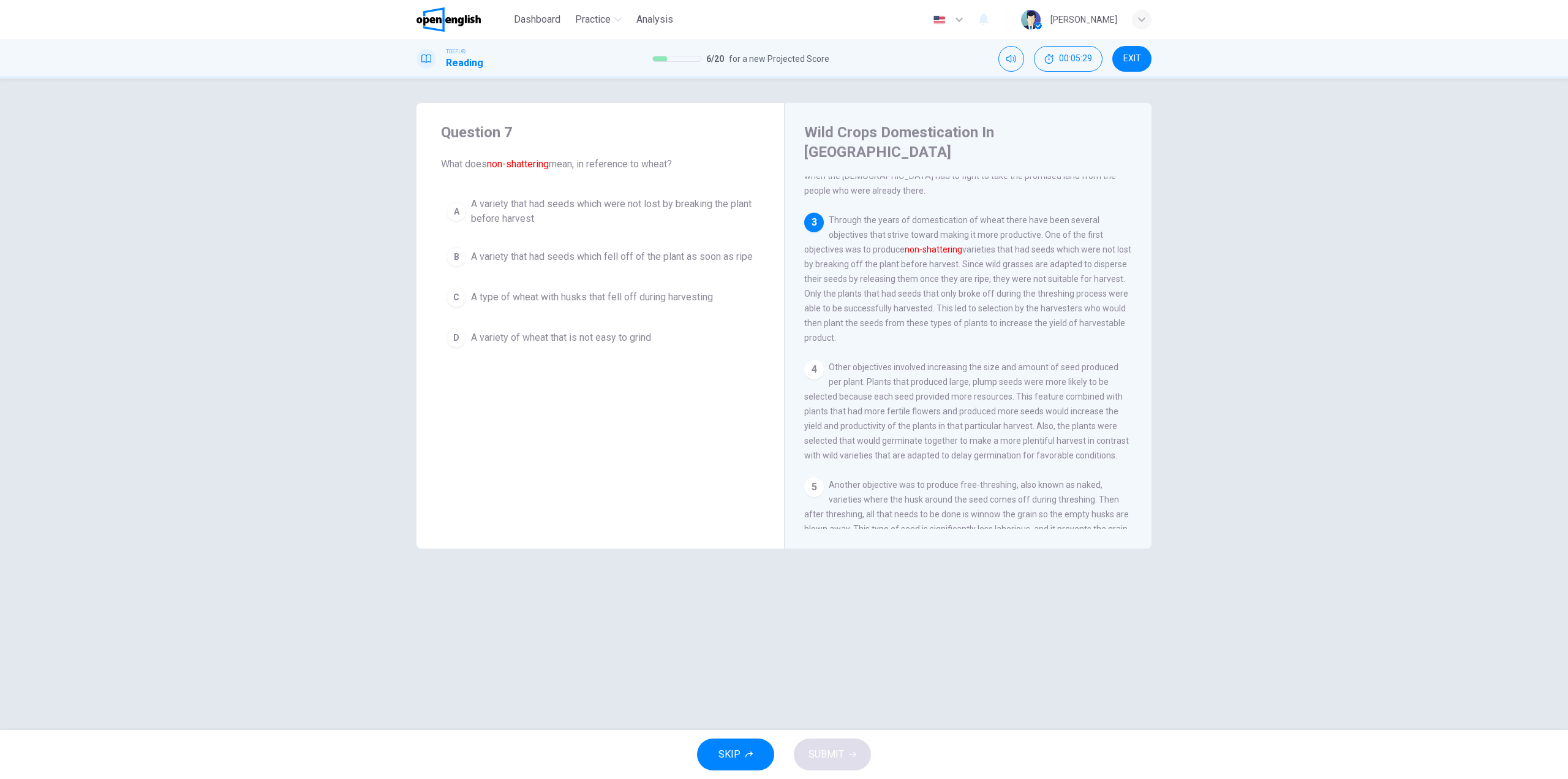
drag, startPoint x: 906, startPoint y: 188, endPoint x: 960, endPoint y: 201, distance: 55.5
click at [959, 213] on div "3 Through the years of domestication of wheat there have been several objective…" at bounding box center [968, 278] width 328 height 132
click at [1135, 21] on div "button" at bounding box center [1142, 20] width 20 height 20
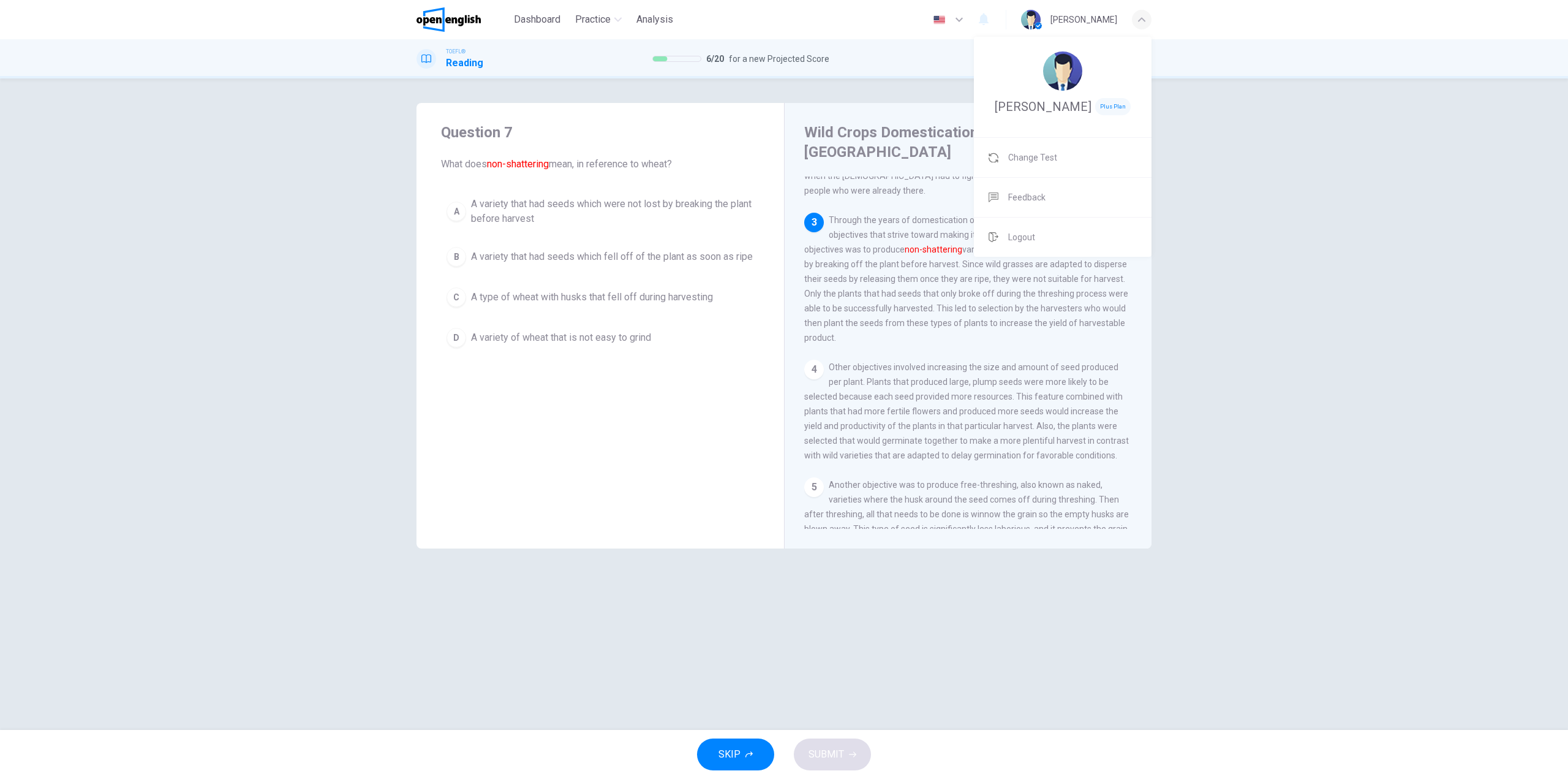
click at [1135, 21] on div at bounding box center [784, 390] width 1568 height 779
